Goal: Information Seeking & Learning: Learn about a topic

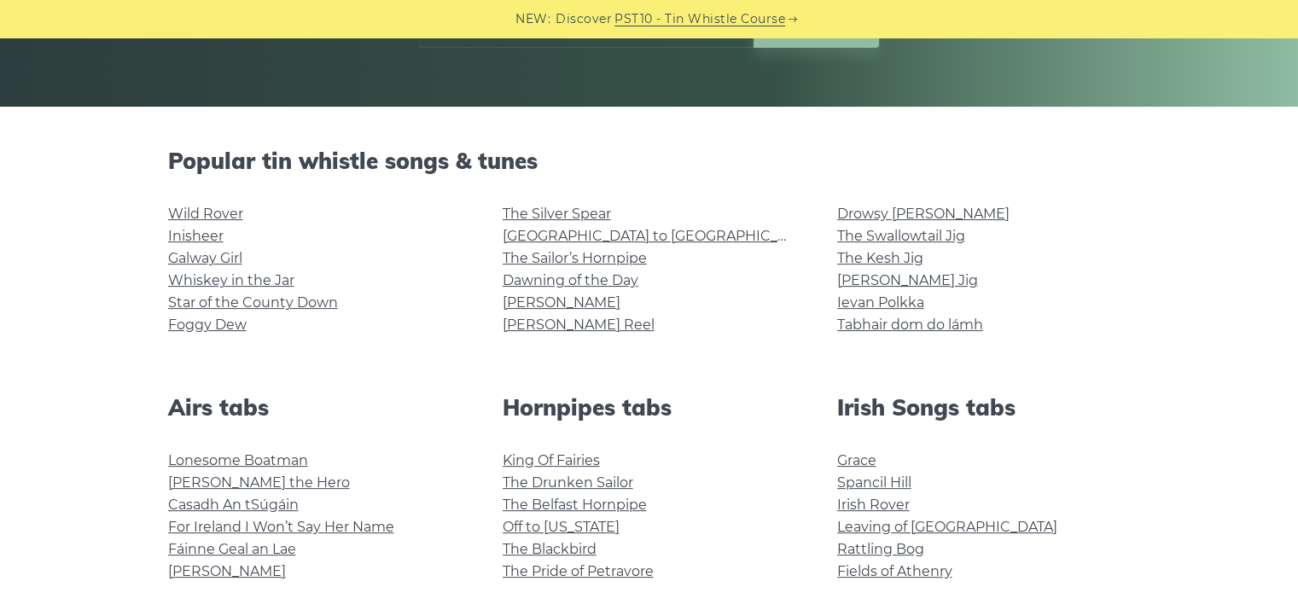
scroll to position [340, 0]
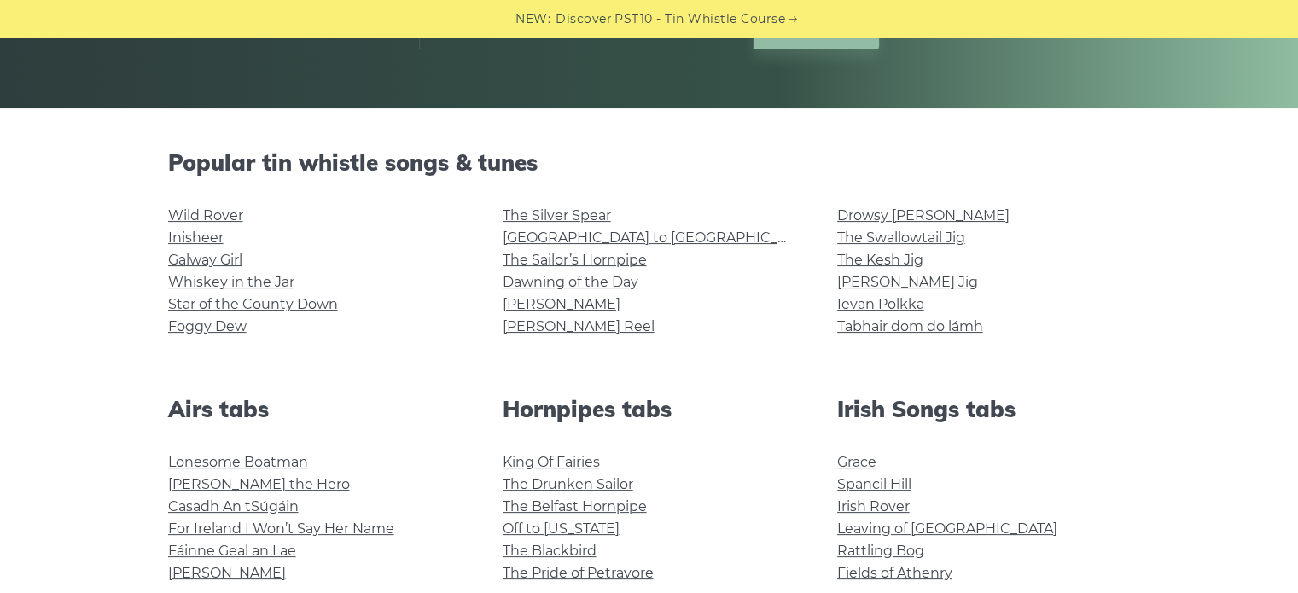
click at [202, 211] on link "Wild Rover" at bounding box center [205, 215] width 75 height 16
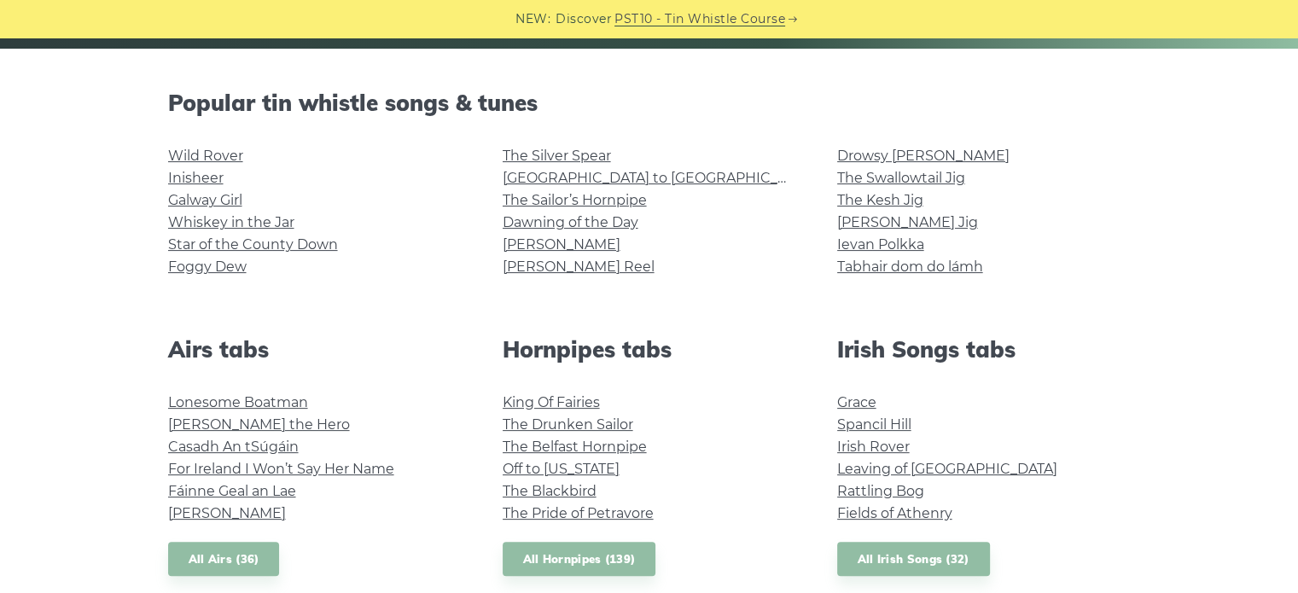
scroll to position [401, 0]
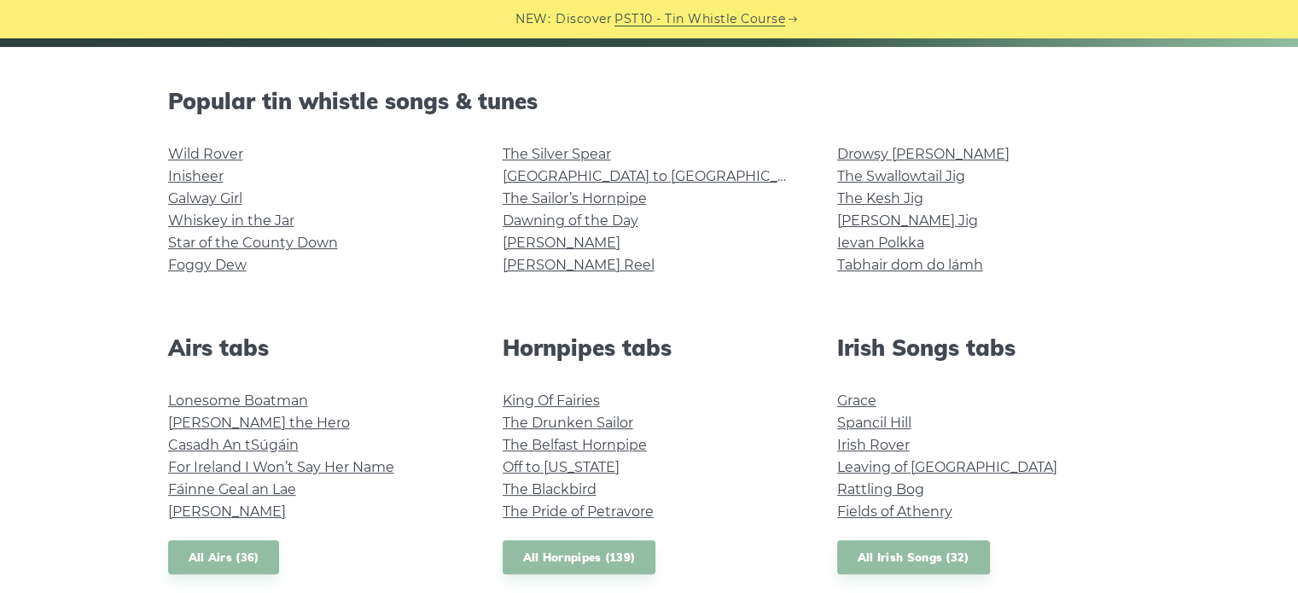
click at [528, 449] on link "The Belfast Hornpipe" at bounding box center [574, 445] width 144 height 16
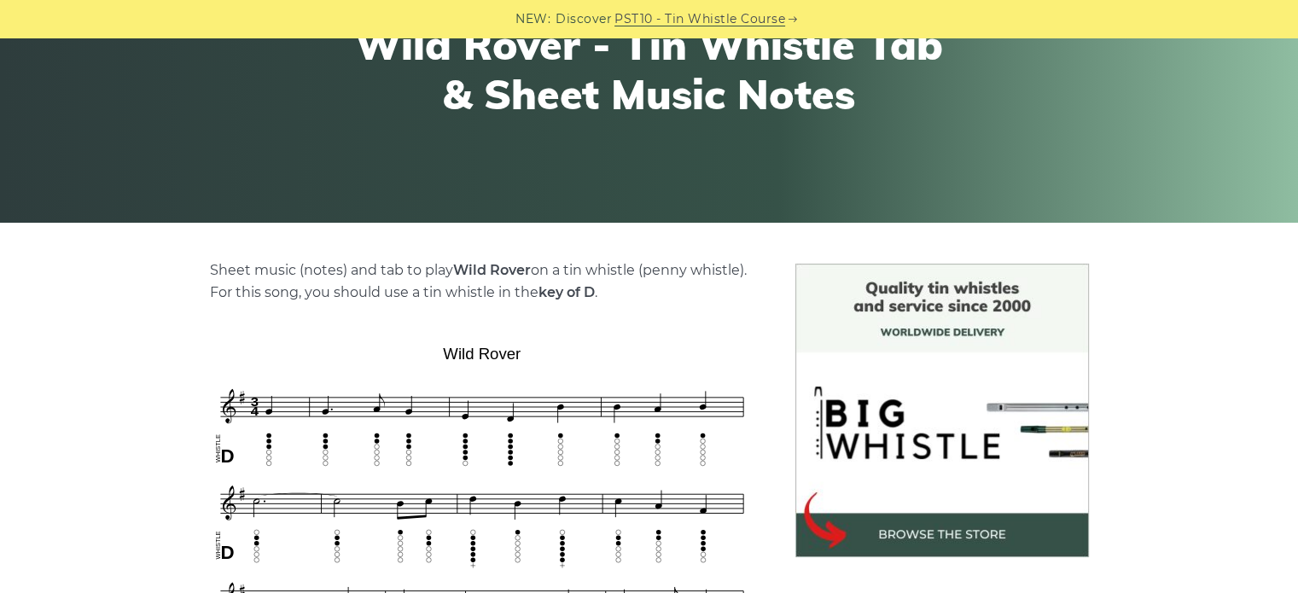
scroll to position [201, 0]
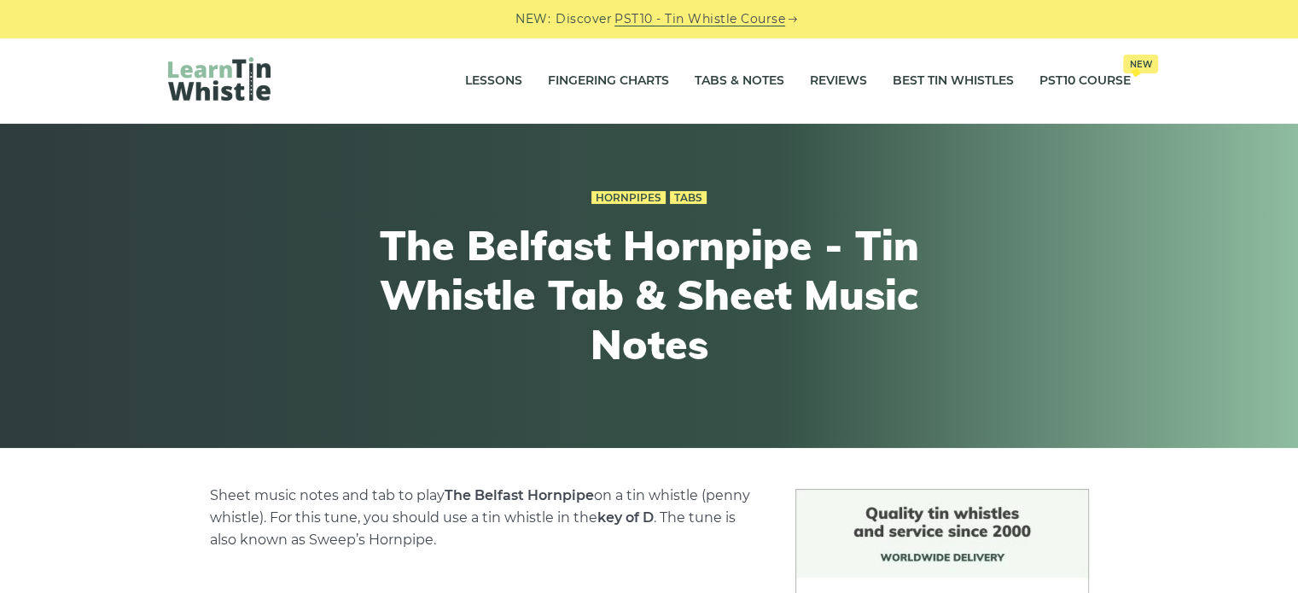
click at [561, 81] on link "Fingering Charts" at bounding box center [608, 81] width 121 height 43
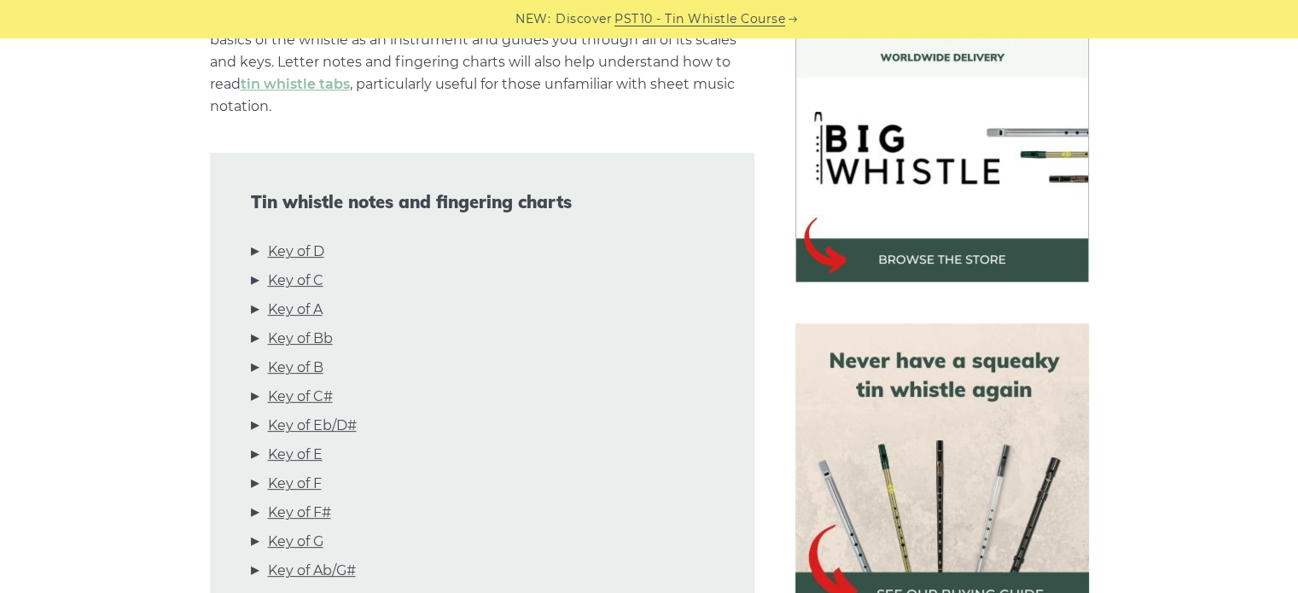
scroll to position [501, 0]
click at [280, 240] on link "Key of D" at bounding box center [296, 251] width 56 height 22
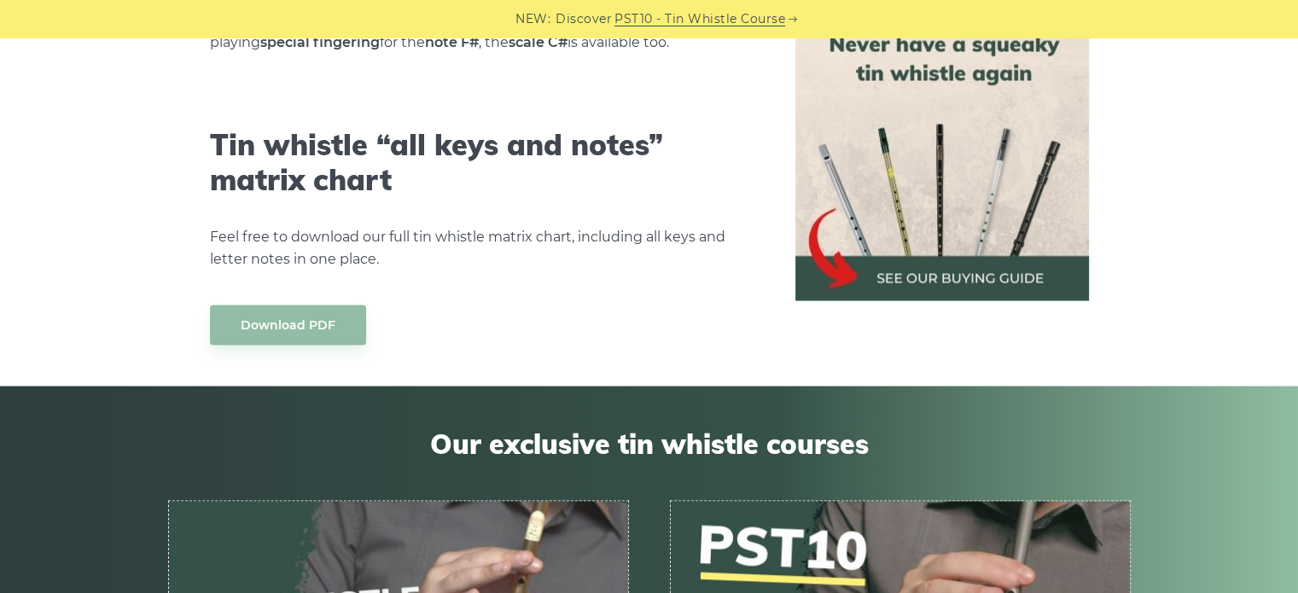
scroll to position [9636, 0]
